Goal: Navigation & Orientation: Find specific page/section

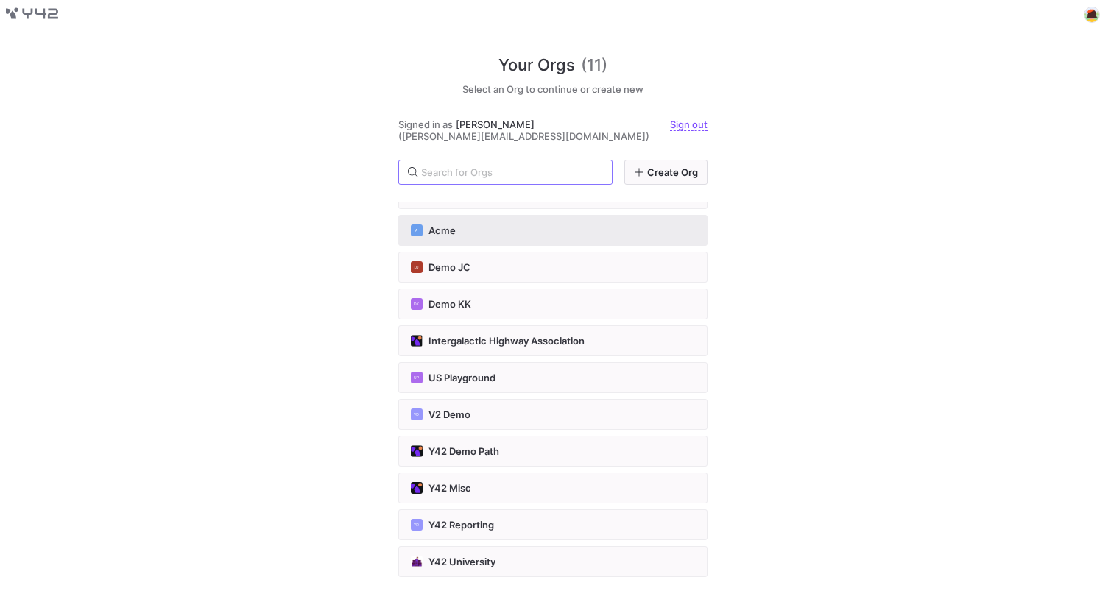
scroll to position [34, 0]
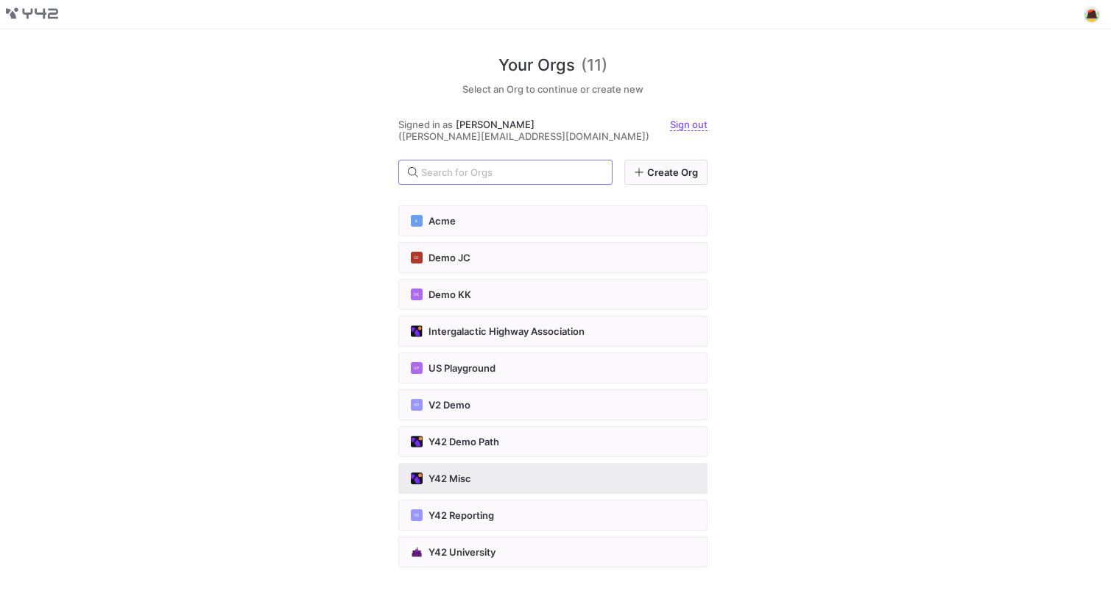
click at [536, 479] on div "Y42 Misc" at bounding box center [553, 479] width 284 height 12
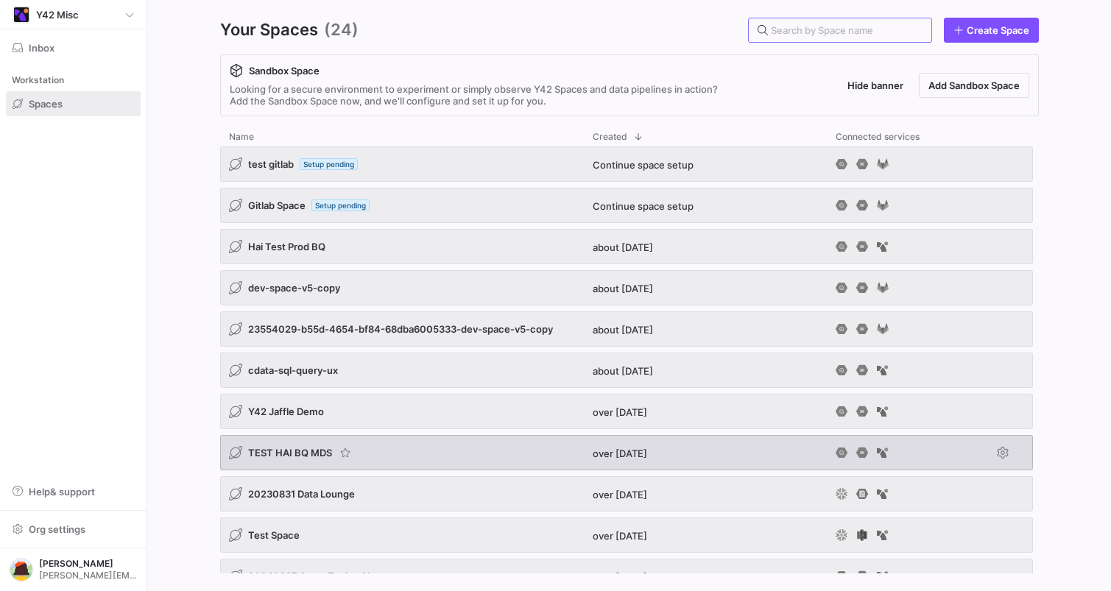
click at [407, 452] on div "TEST HAI BQ MDS" at bounding box center [402, 452] width 364 height 35
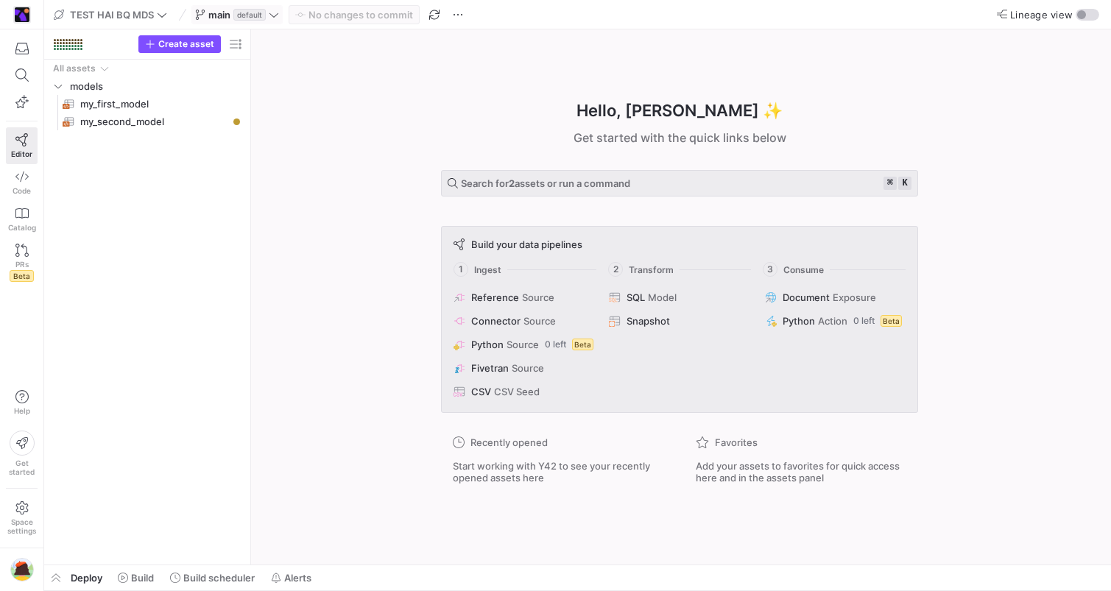
click at [272, 15] on icon at bounding box center [274, 15] width 10 height 10
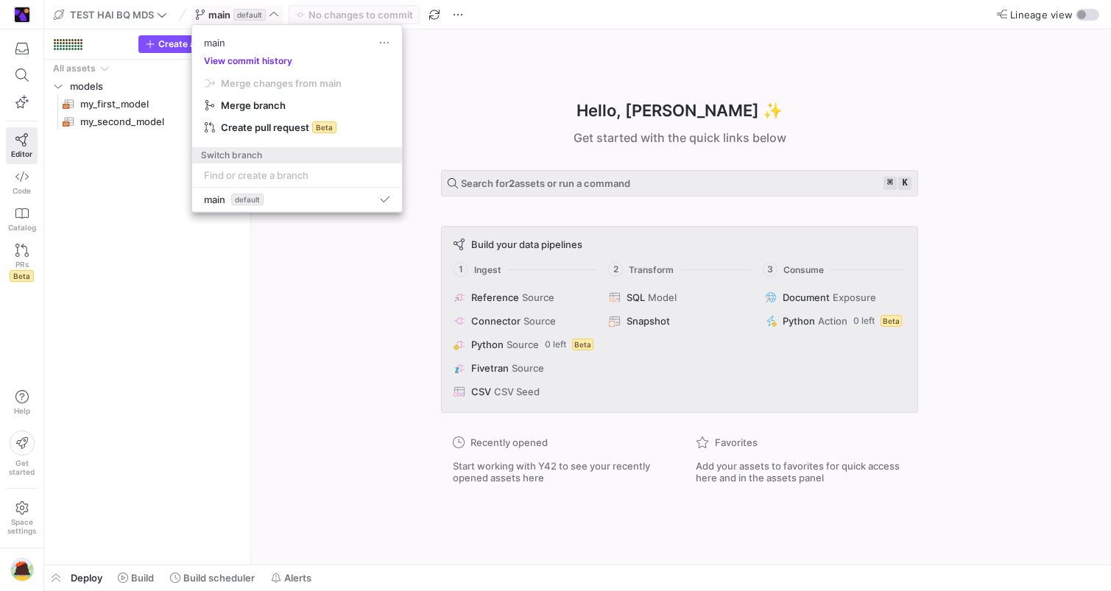
click at [275, 60] on button "View commit history" at bounding box center [248, 61] width 112 height 10
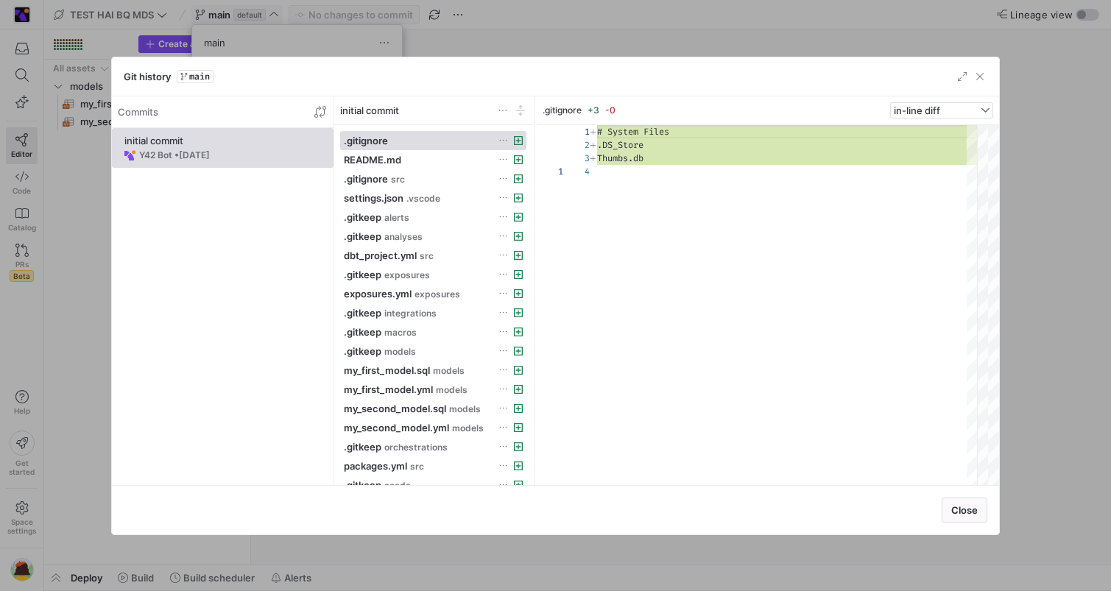
scroll to position [40, 0]
click at [453, 39] on div at bounding box center [555, 295] width 1111 height 591
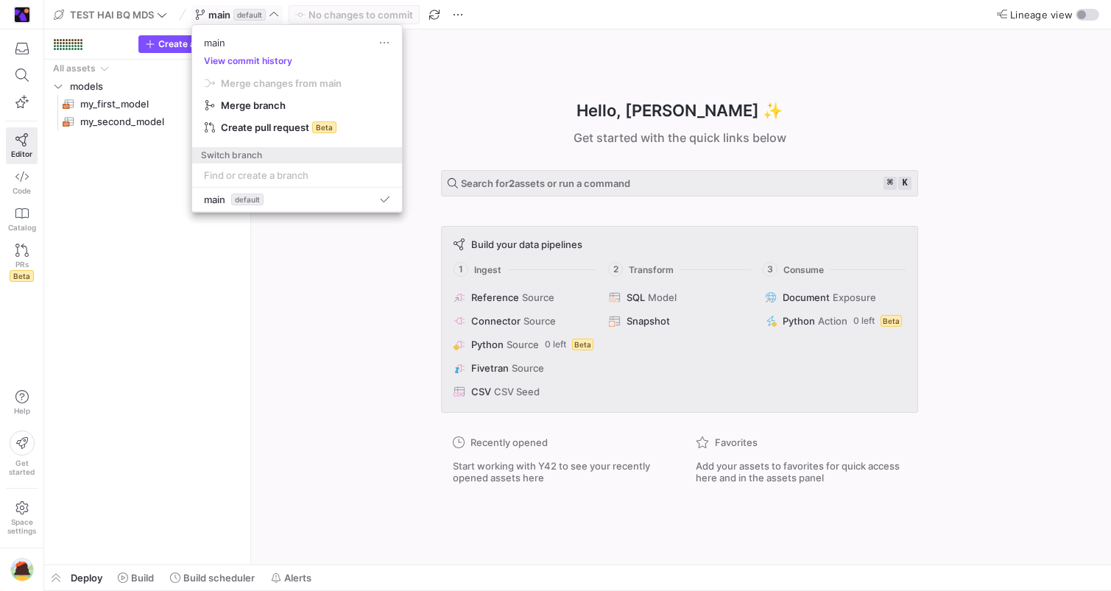
click at [346, 350] on div at bounding box center [555, 295] width 1111 height 591
